Goal: Task Accomplishment & Management: Manage account settings

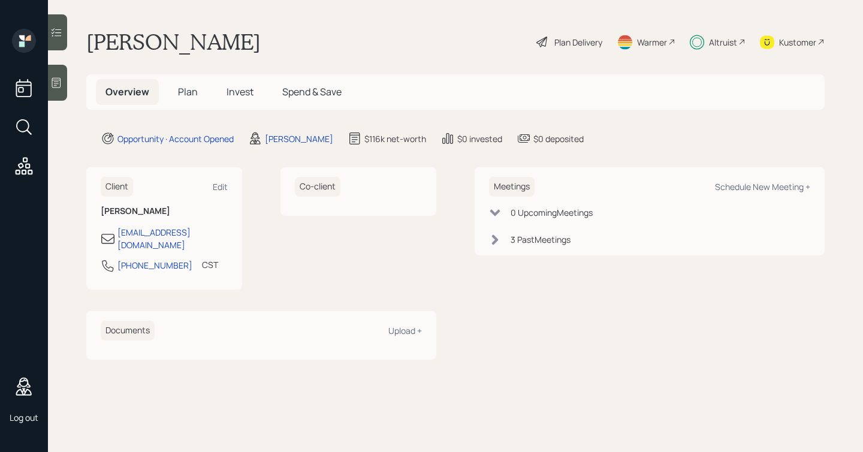
click at [183, 91] on span "Plan" at bounding box center [188, 91] width 20 height 13
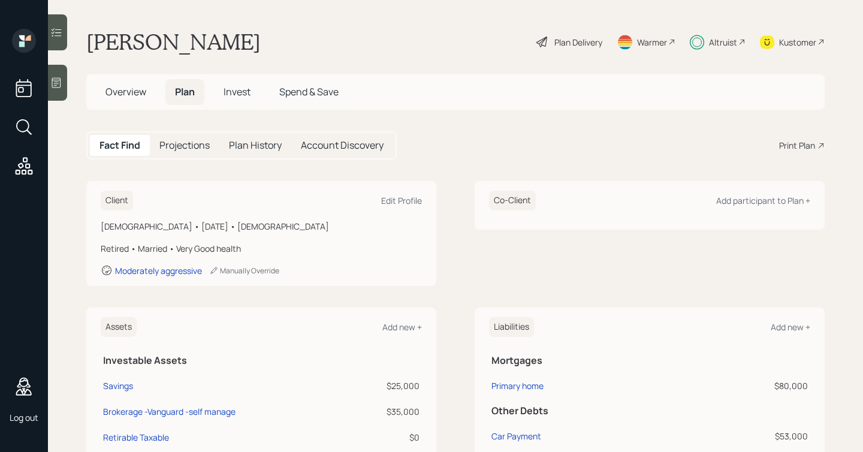
click at [259, 70] on main "Philip Roberts Plan Delivery Warmer Altruist Kustomer Overview Plan Invest Spen…" at bounding box center [455, 226] width 815 height 452
click at [252, 86] on h5 "Invest" at bounding box center [237, 92] width 46 height 26
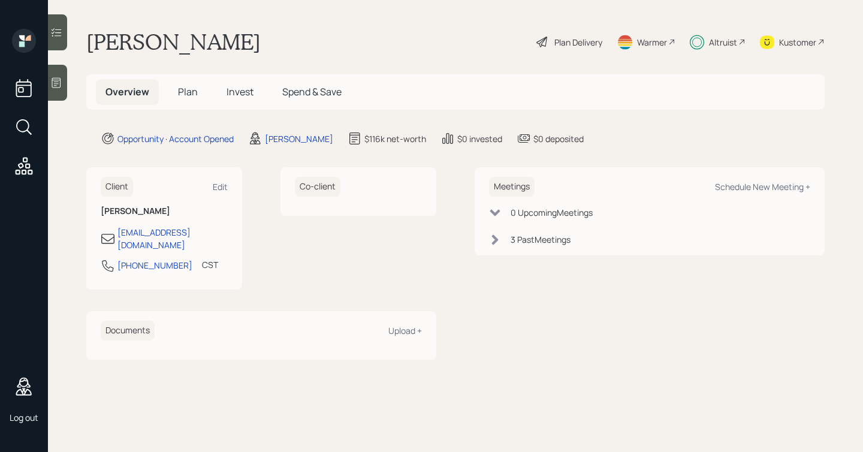
click at [188, 95] on span "Plan" at bounding box center [188, 91] width 20 height 13
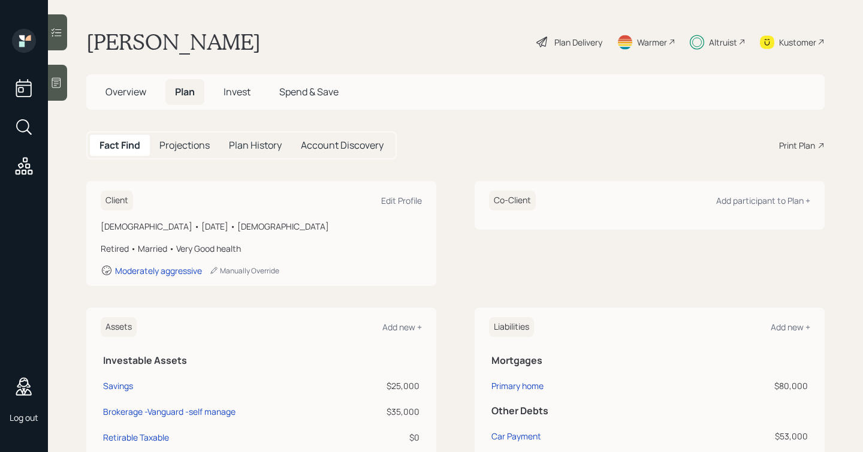
click at [230, 95] on span "Invest" at bounding box center [237, 91] width 27 height 13
